Goal: Task Accomplishment & Management: Manage account settings

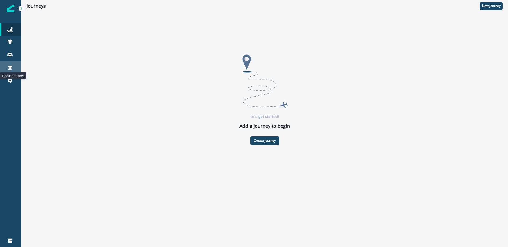
click at [9, 69] on icon at bounding box center [9, 67] width 5 height 5
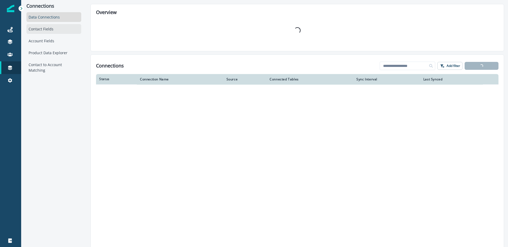
click at [53, 28] on div "Contact Fields" at bounding box center [53, 29] width 55 height 10
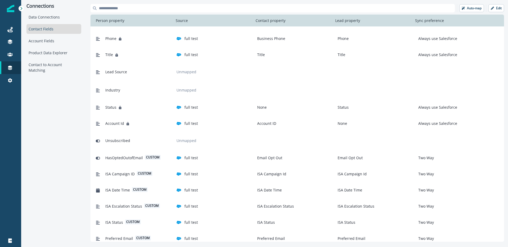
scroll to position [194, 0]
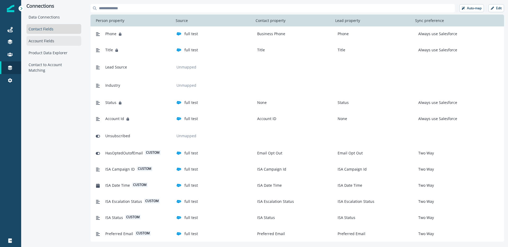
click at [53, 43] on div "Account Fields" at bounding box center [53, 41] width 55 height 10
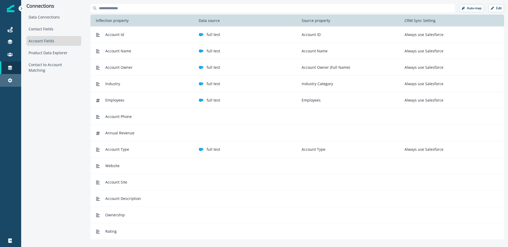
click at [9, 81] on icon at bounding box center [10, 80] width 4 height 4
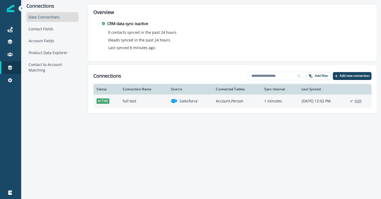
click at [357, 101] on button "Edit" at bounding box center [356, 101] width 12 height 5
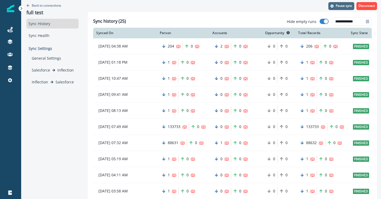
click at [339, 5] on p "Pause sync" at bounding box center [344, 6] width 16 height 4
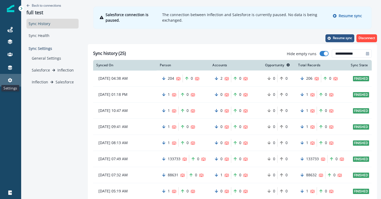
click at [11, 81] on icon at bounding box center [10, 80] width 4 height 4
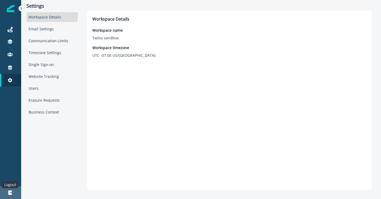
click at [10, 193] on icon at bounding box center [9, 193] width 3 height 4
